Goal: Information Seeking & Learning: Learn about a topic

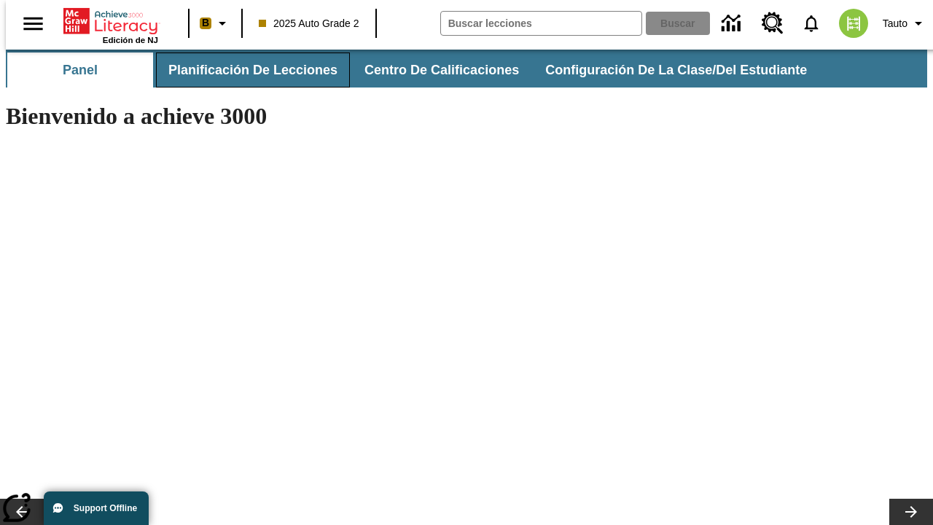
click at [244, 70] on button "Planificación de lecciones" at bounding box center [253, 70] width 194 height 35
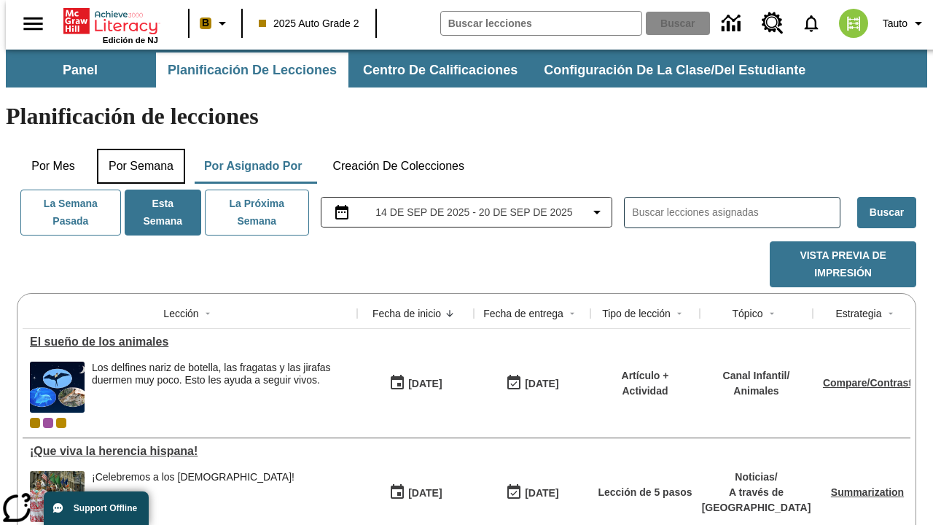
click at [136, 149] on button "Por semana" at bounding box center [141, 166] width 88 height 35
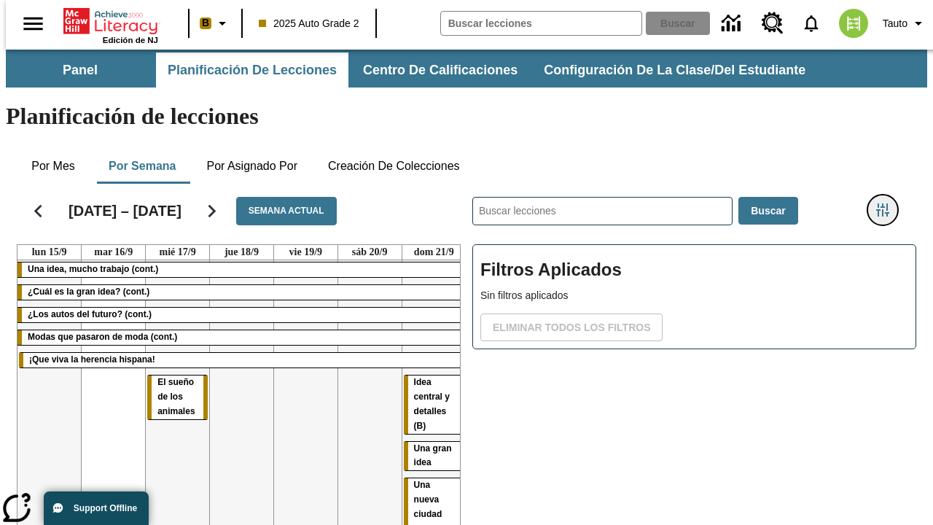
click at [888, 203] on icon "Menú lateral de filtros" at bounding box center [883, 209] width 13 height 13
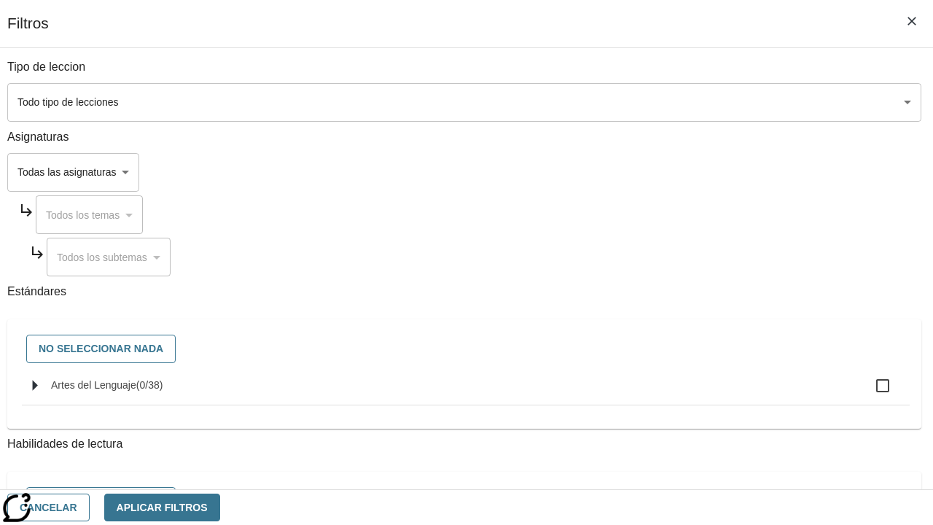
click at [643, 102] on body "[MEDICAL_DATA] al contenido principal Edición de NJ B 2025 Auto Grade 2 Buscar …" at bounding box center [467, 362] width 922 height 624
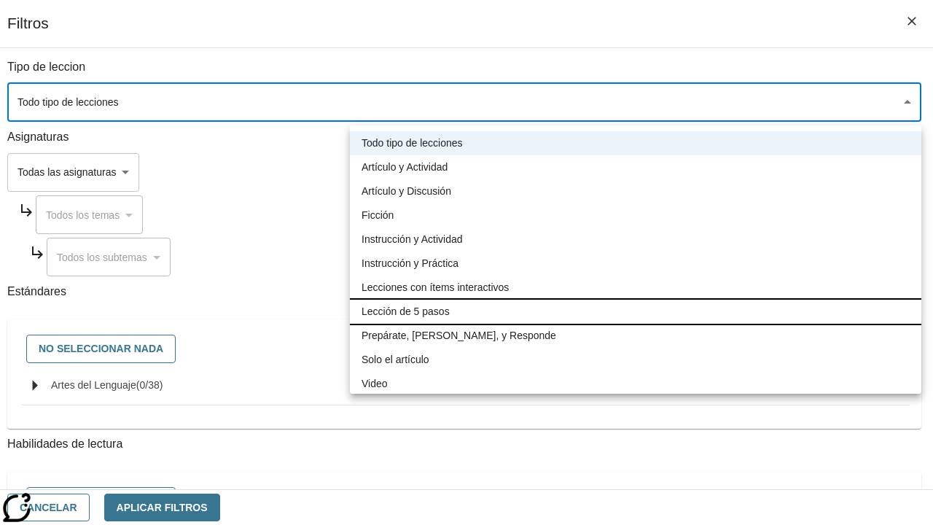
click at [636, 311] on li "Lección de 5 pasos" at bounding box center [636, 312] width 572 height 24
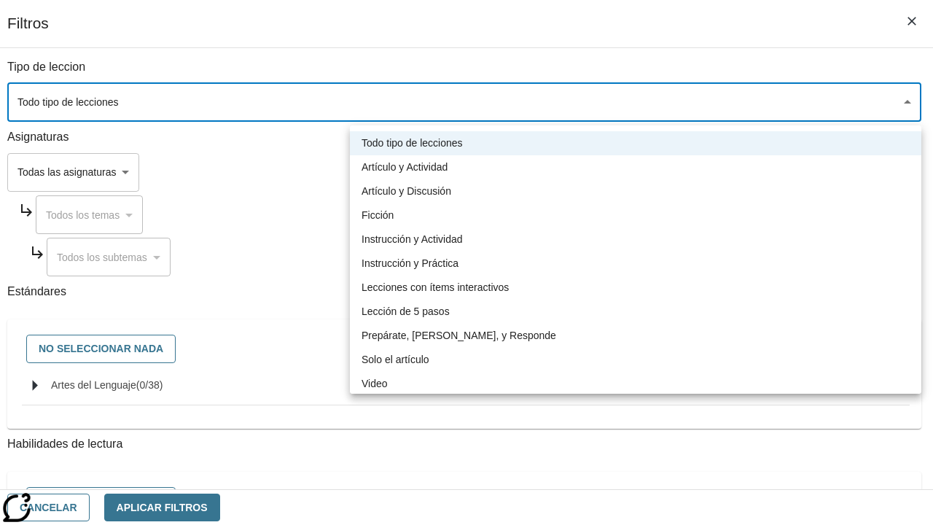
type input "1"
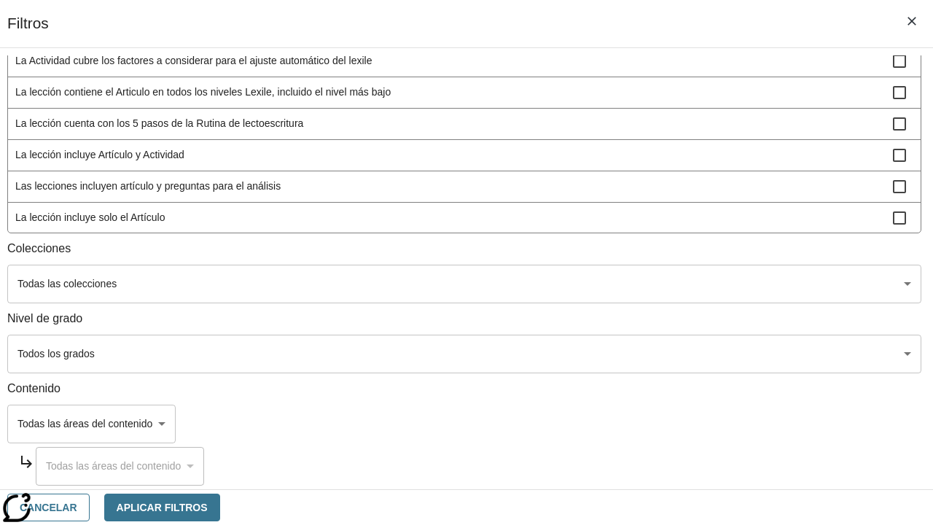
click at [643, 470] on body "[MEDICAL_DATA] al contenido principal Edición de NJ B 2025 Auto Grade 2 Buscar …" at bounding box center [467, 362] width 922 height 624
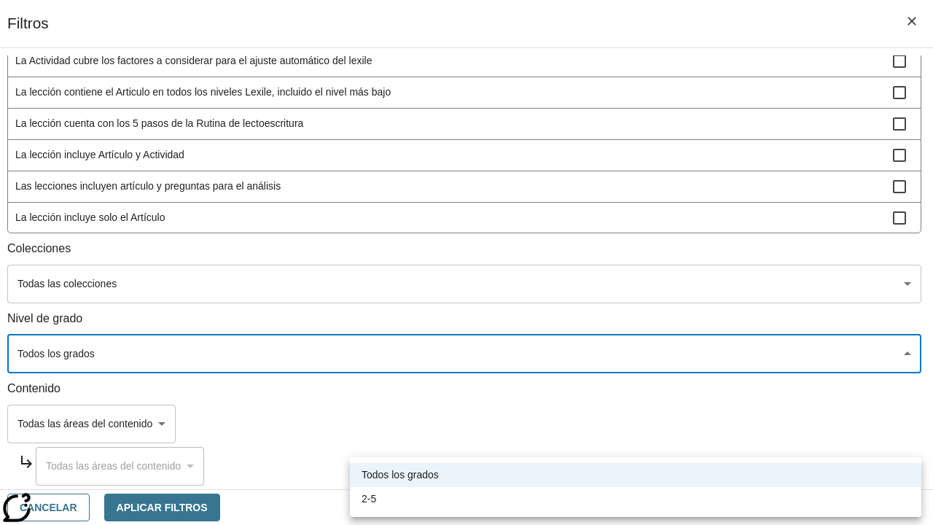
scroll to position [567, 0]
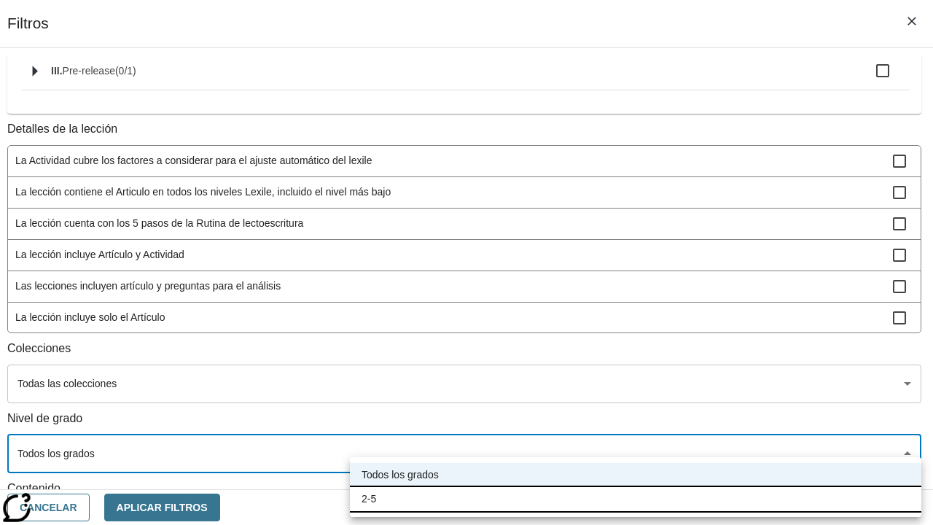
click at [636, 499] on li "2-5" at bounding box center [636, 499] width 572 height 24
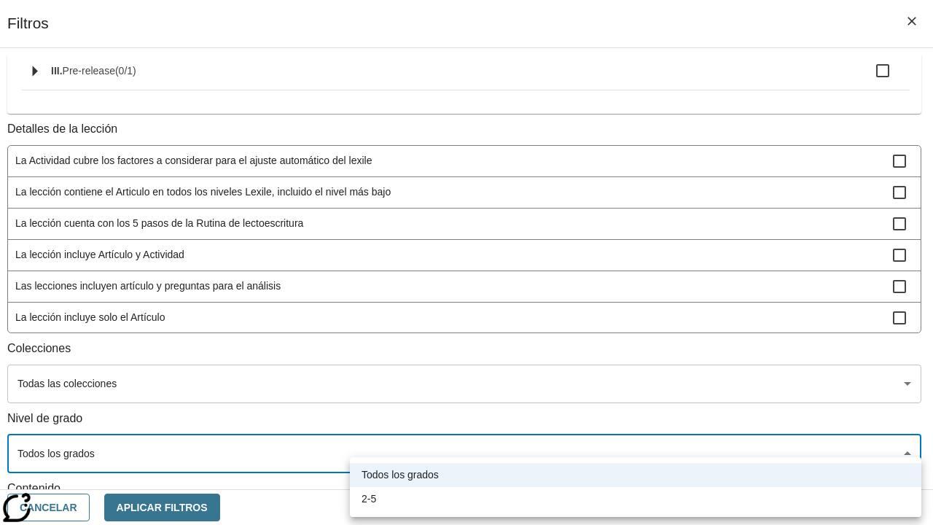
type input "1"
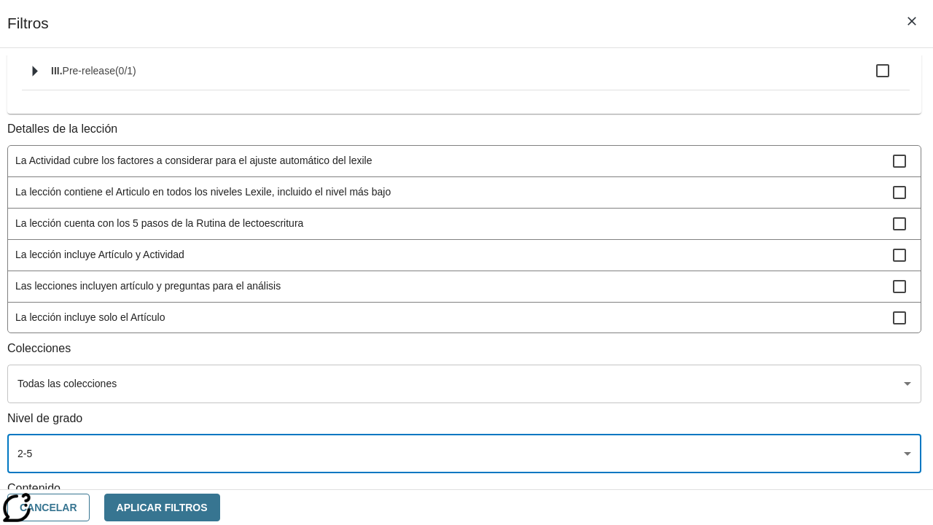
click at [643, 357] on span "La lección incluye video" at bounding box center [454, 348] width 878 height 15
checkbox input "true"
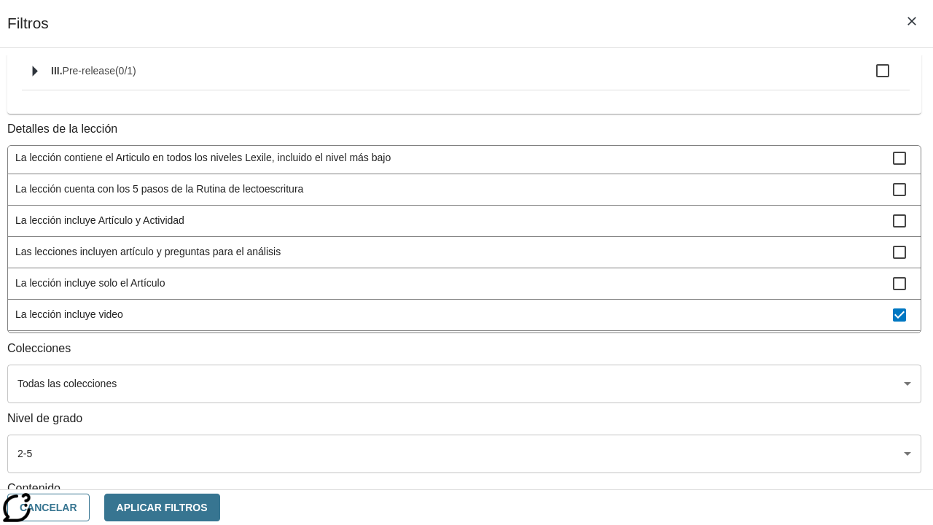
scroll to position [427, 0]
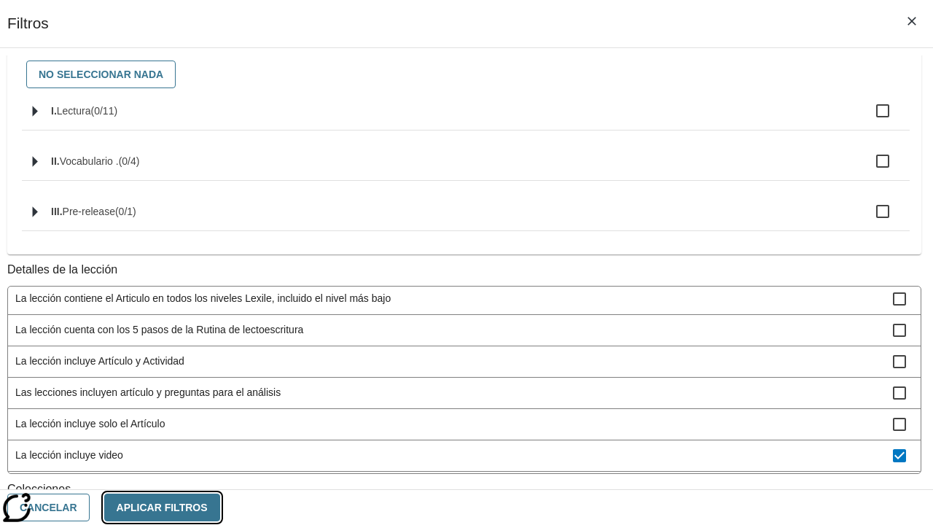
click at [220, 507] on button "Aplicar Filtros" at bounding box center [162, 508] width 116 height 28
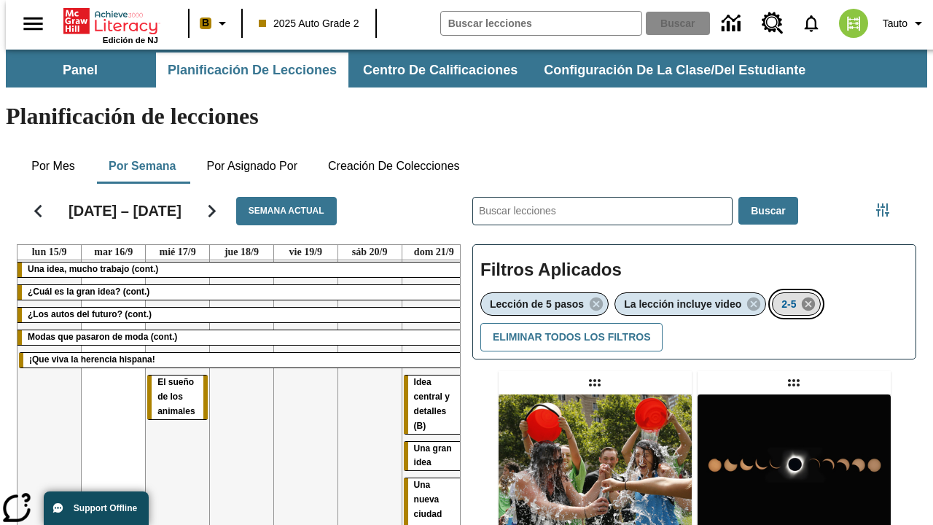
click at [811, 296] on icon "Eliminar 2-5 el ítem seleccionado del filtro" at bounding box center [809, 304] width 16 height 16
click at [888, 203] on icon "Menú lateral de filtros" at bounding box center [883, 209] width 13 height 13
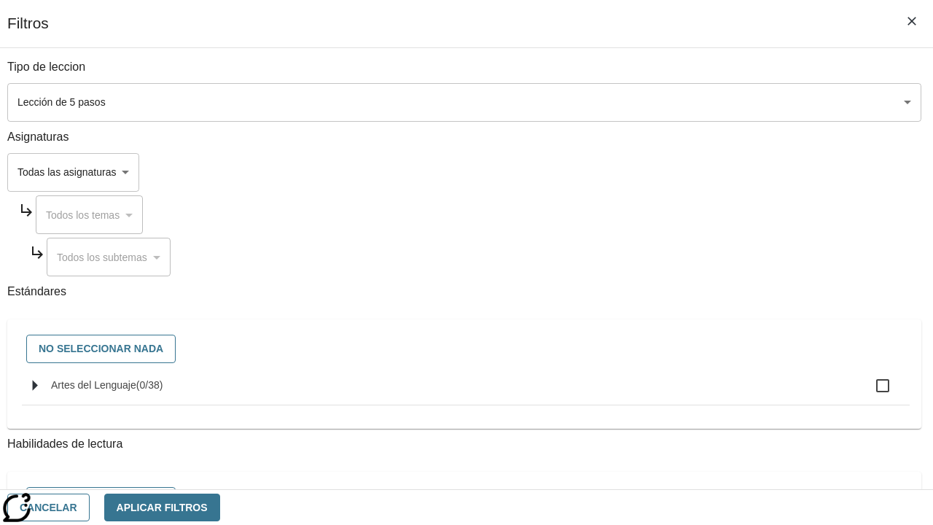
click at [136, 391] on span "Artes del Lenguaje" at bounding box center [93, 385] width 85 height 12
click at [868, 393] on input "Artes del Lenguaje ( 0 / 38 )" at bounding box center [883, 385] width 31 height 31
checkbox input "true"
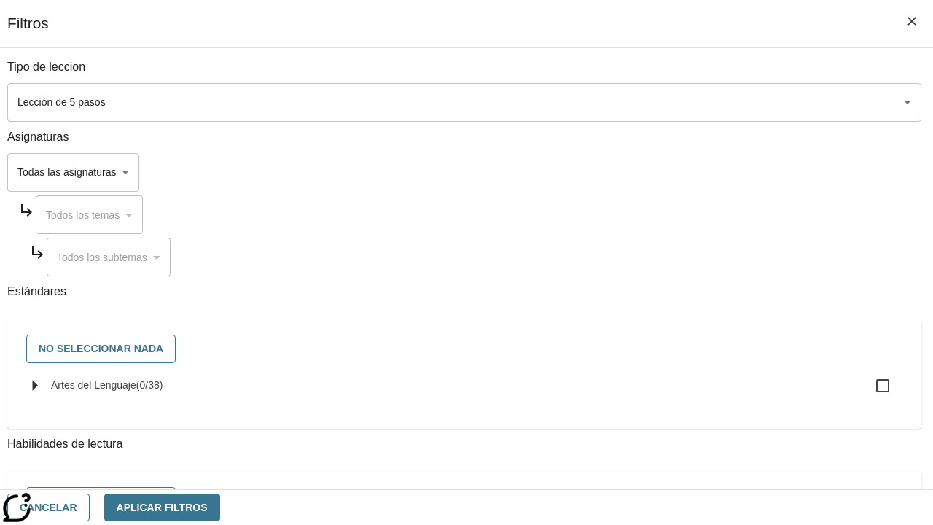
checkbox input "true"
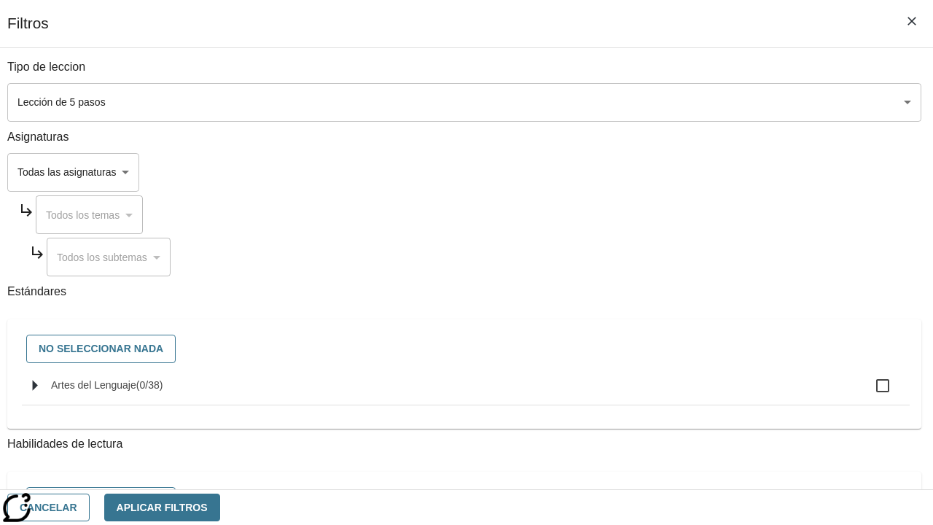
checkbox input "true"
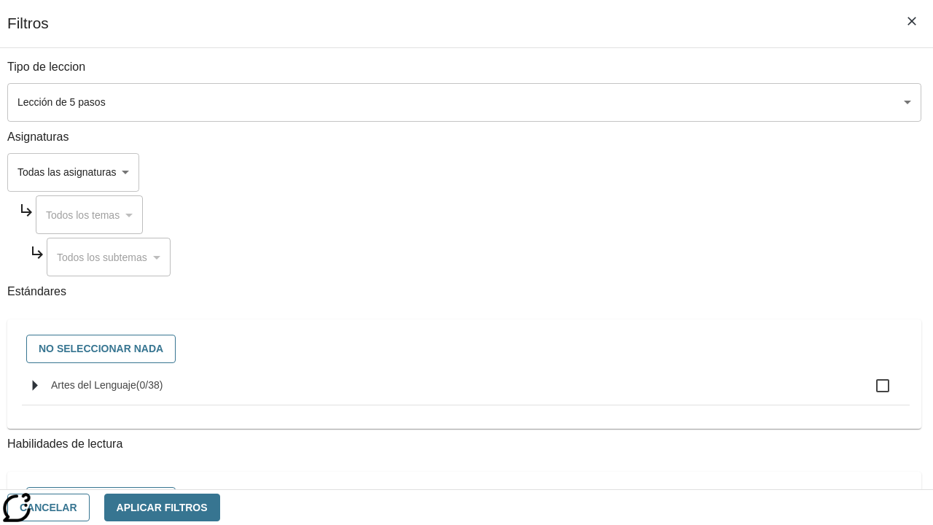
checkbox input "true"
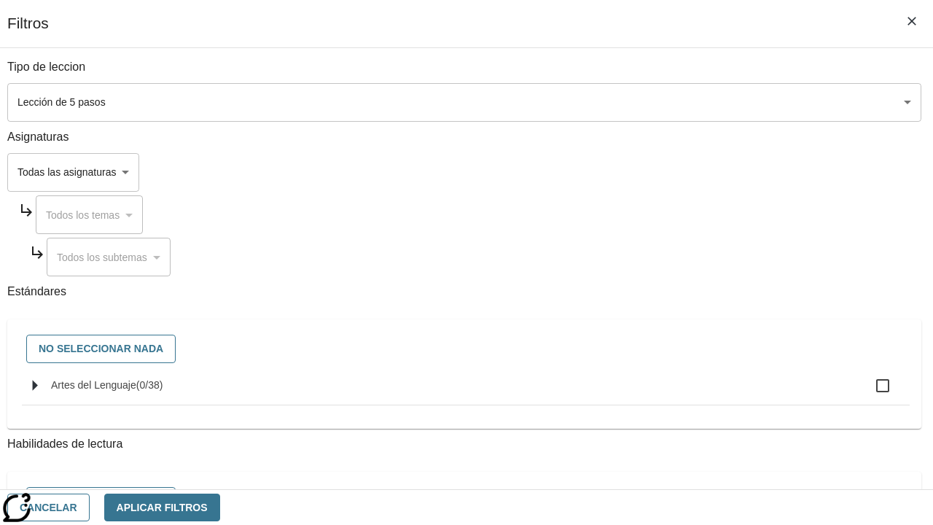
checkbox input "true"
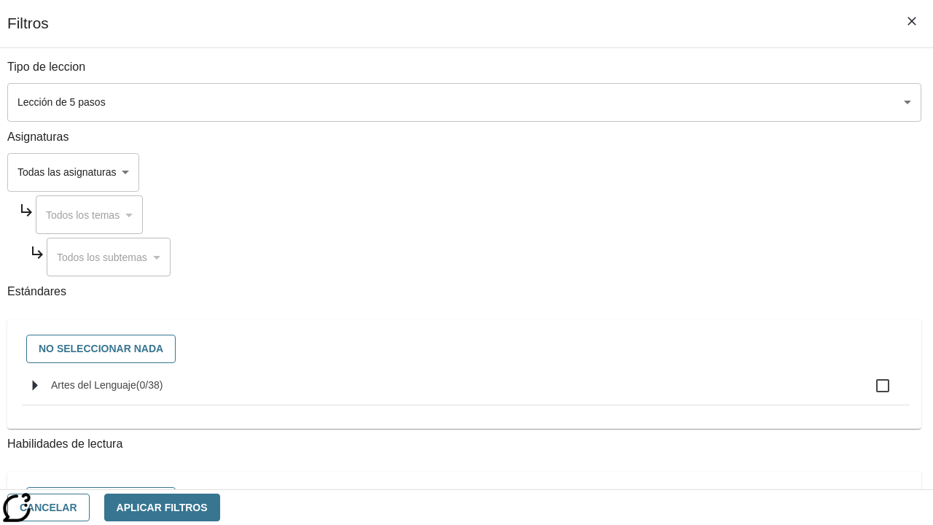
checkbox input "true"
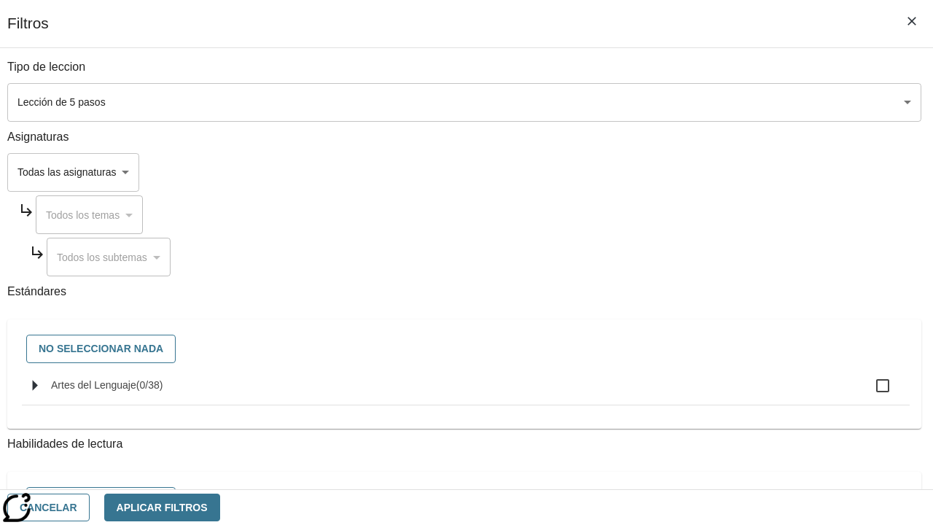
checkbox input "true"
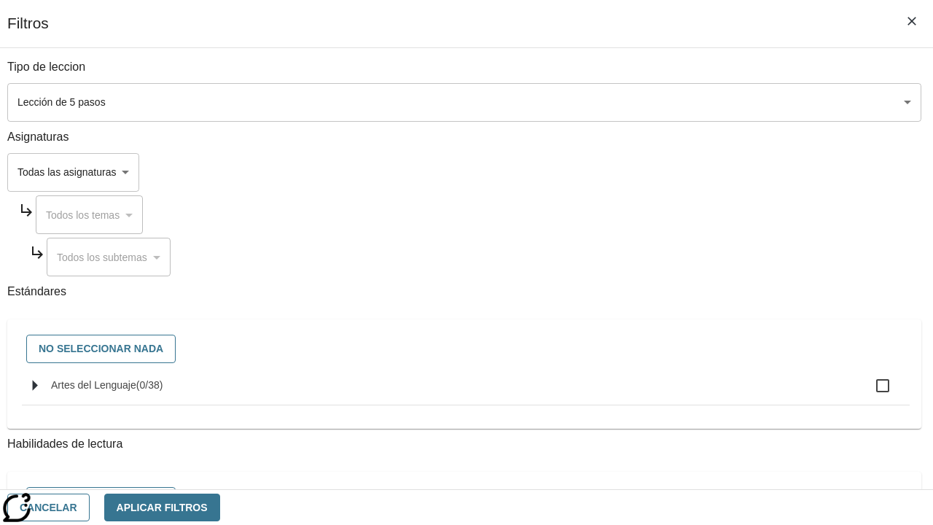
checkbox input "true"
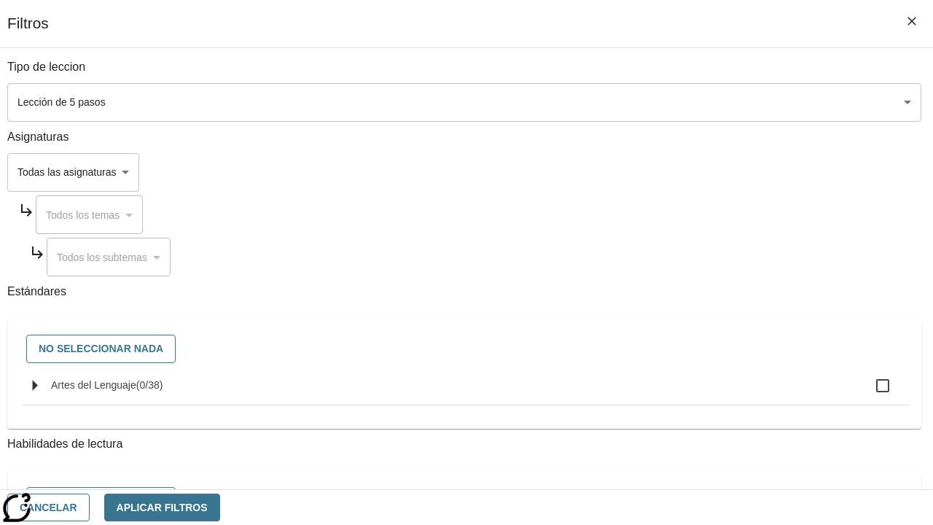
checkbox input "true"
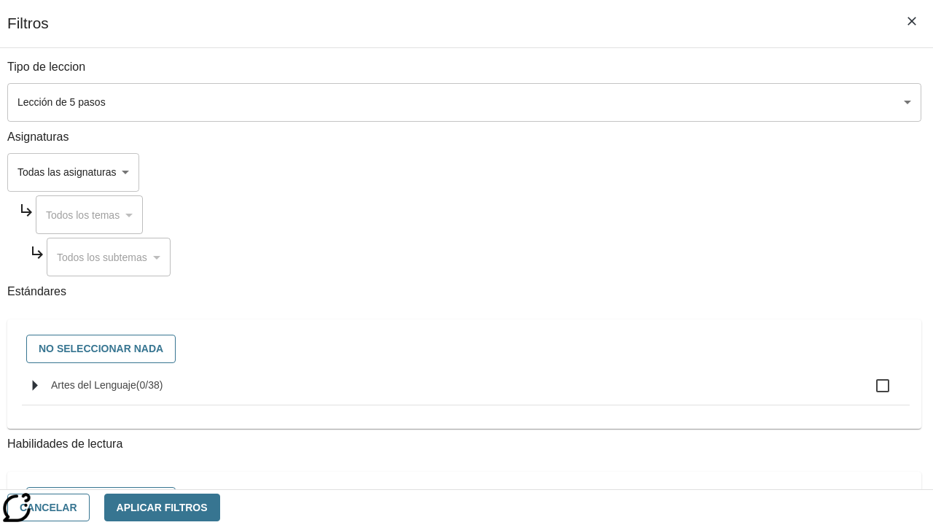
checkbox input "true"
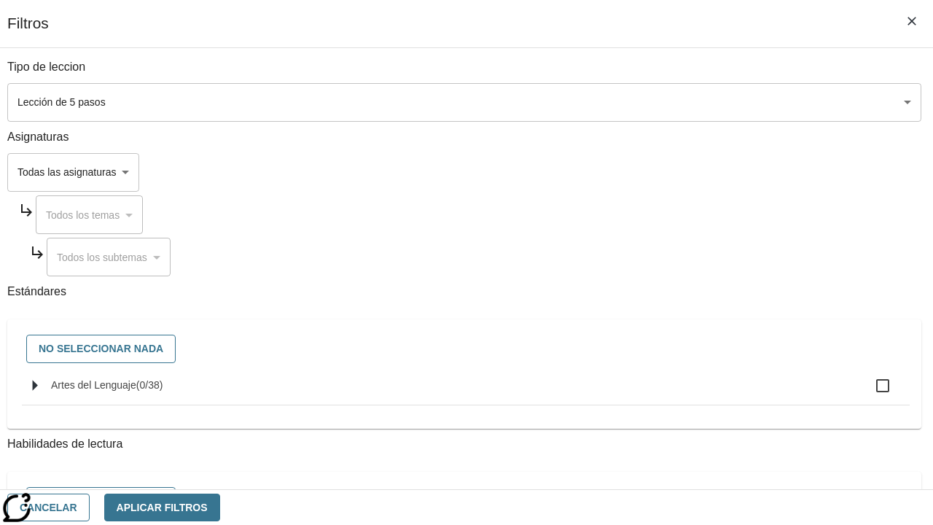
checkbox input "true"
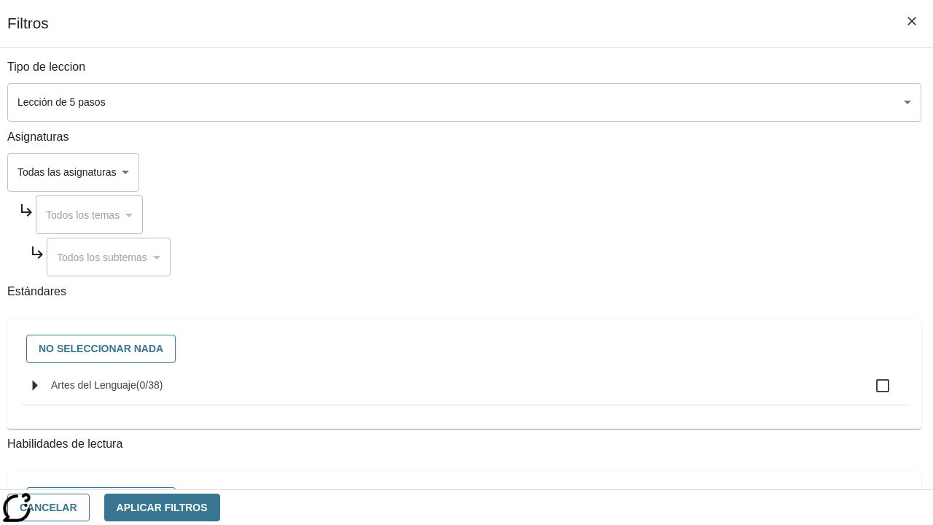
checkbox input "true"
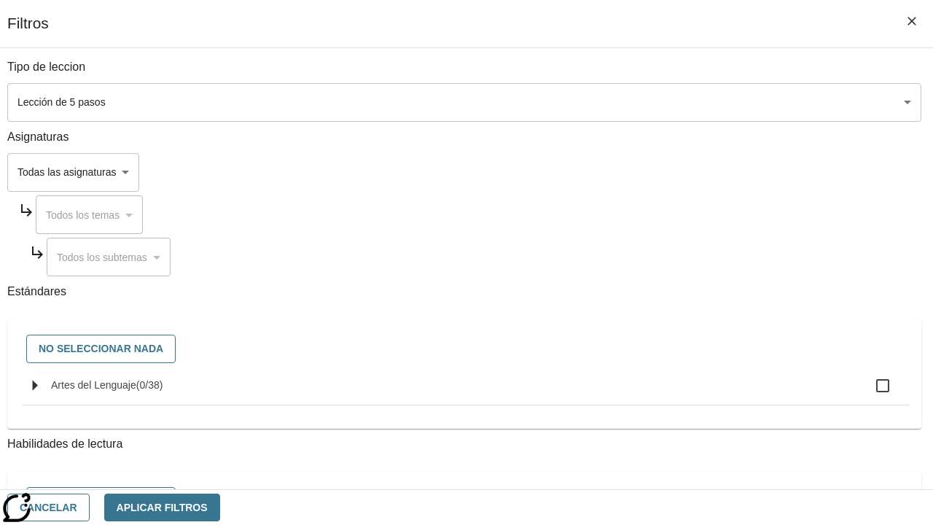
checkbox input "true"
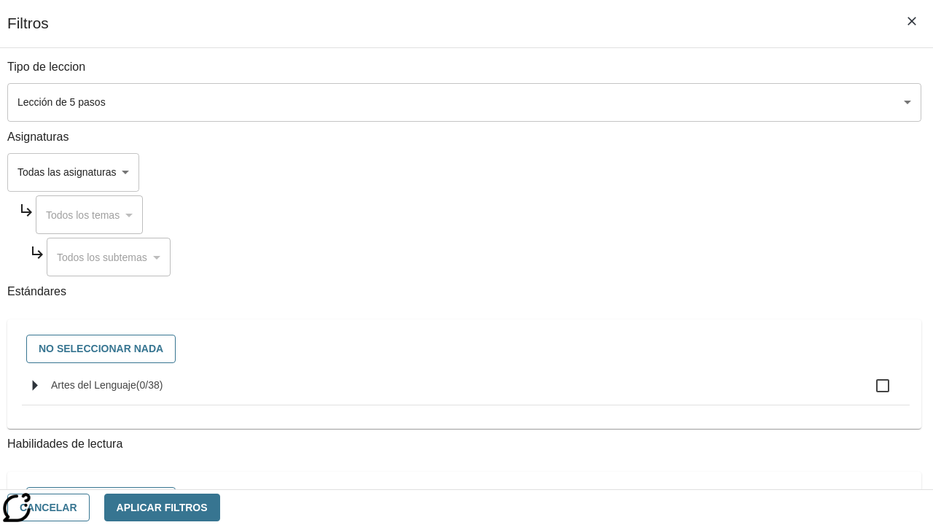
checkbox input "true"
click at [220, 507] on button "Aplicar Filtros" at bounding box center [162, 508] width 116 height 28
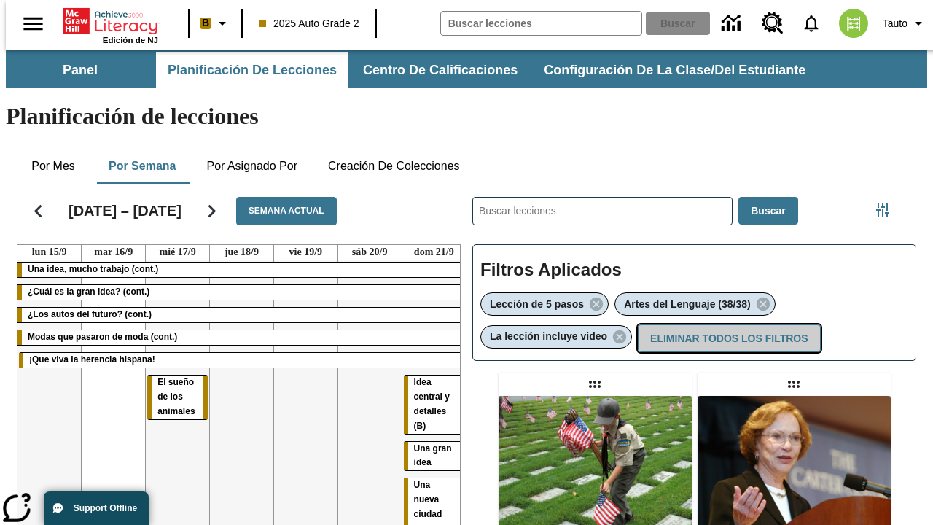
click at [728, 325] on button "Eliminar todos los filtros" at bounding box center [729, 339] width 182 height 28
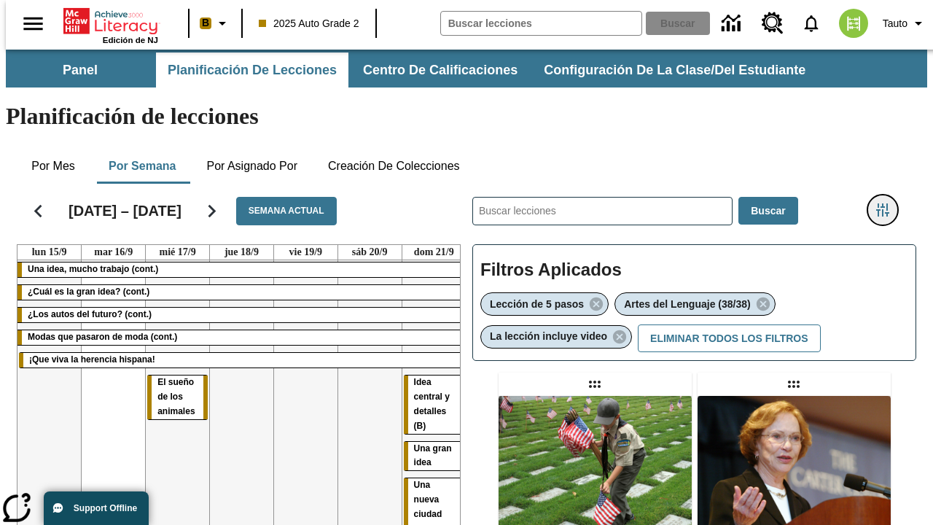
click at [888, 203] on icon "Menú lateral de filtros" at bounding box center [883, 209] width 13 height 13
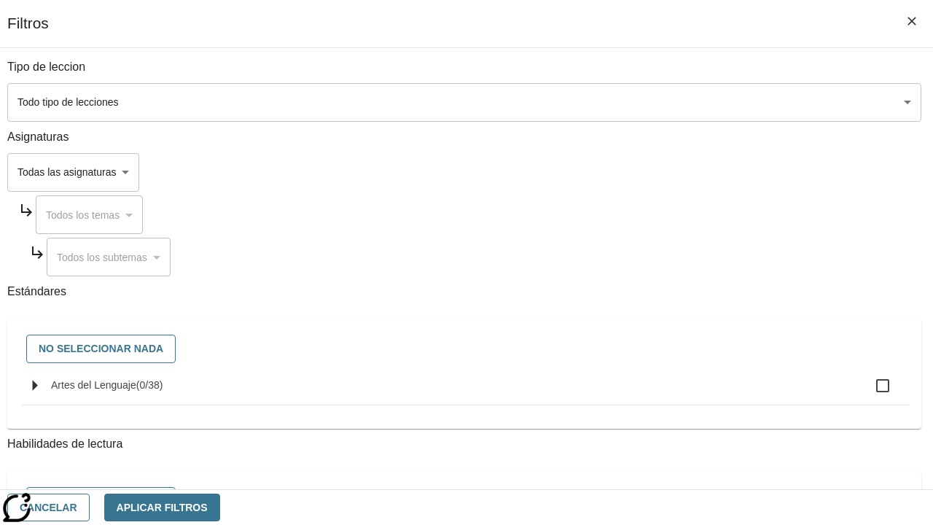
click at [643, 424] on body "[MEDICAL_DATA] al contenido principal Edición de NJ B 2025 Auto Grade 2 Buscar …" at bounding box center [467, 362] width 922 height 624
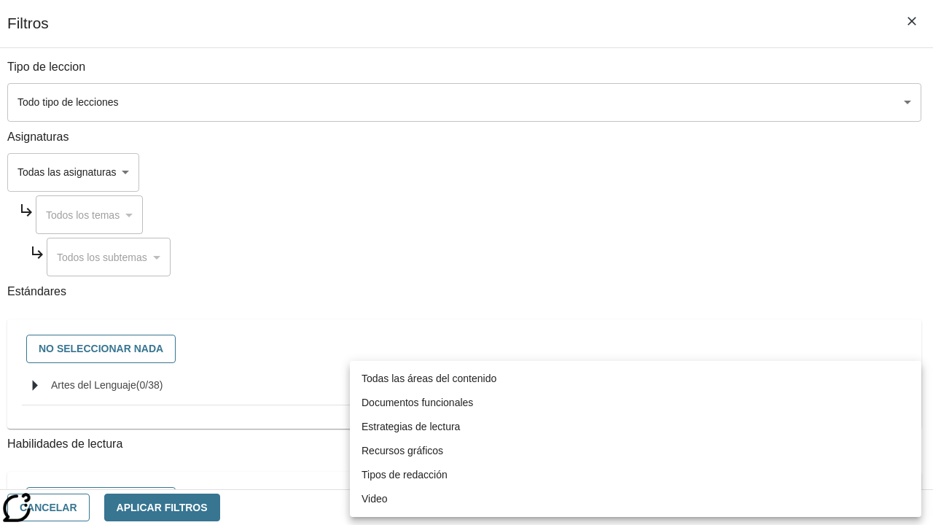
scroll to position [683, 0]
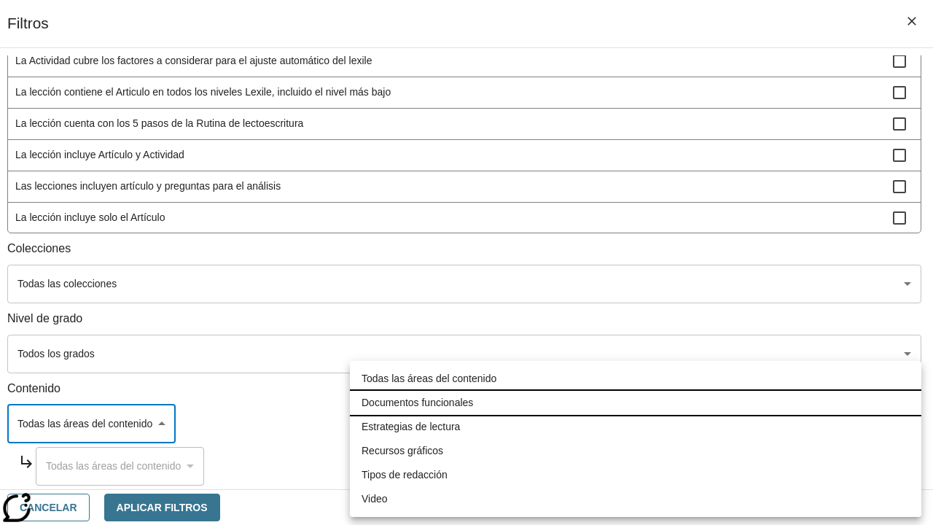
click at [636, 403] on li "Documentos funcionales" at bounding box center [636, 403] width 572 height 24
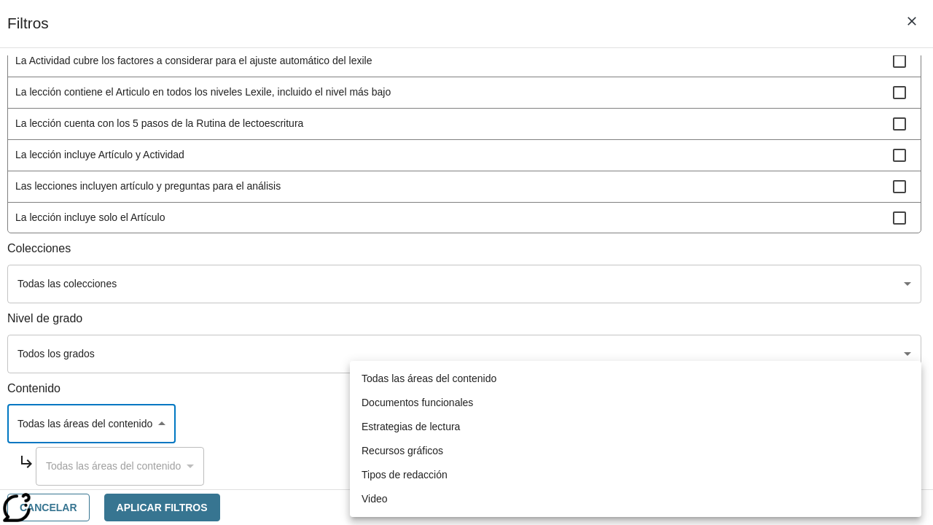
type input "6"
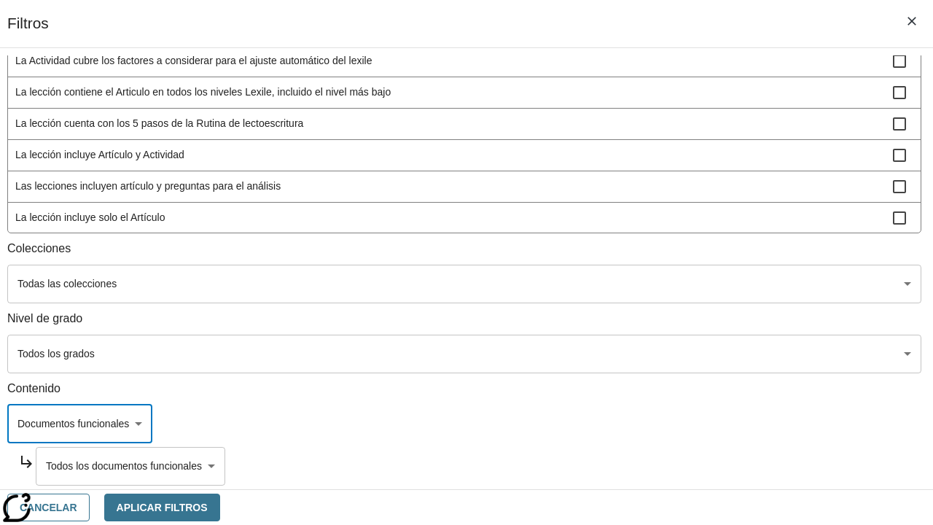
scroll to position [680, 0]
click at [654, 466] on body "[MEDICAL_DATA] al contenido principal Edición de NJ B 2025 Auto Grade 2 Buscar …" at bounding box center [467, 362] width 922 height 624
